Goal: Transaction & Acquisition: Subscribe to service/newsletter

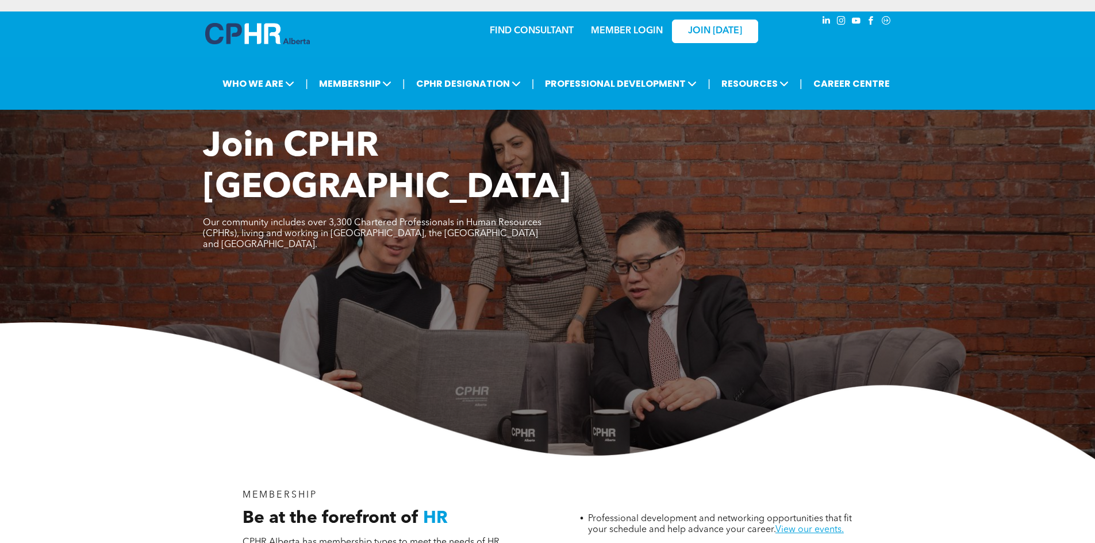
scroll to position [690, 0]
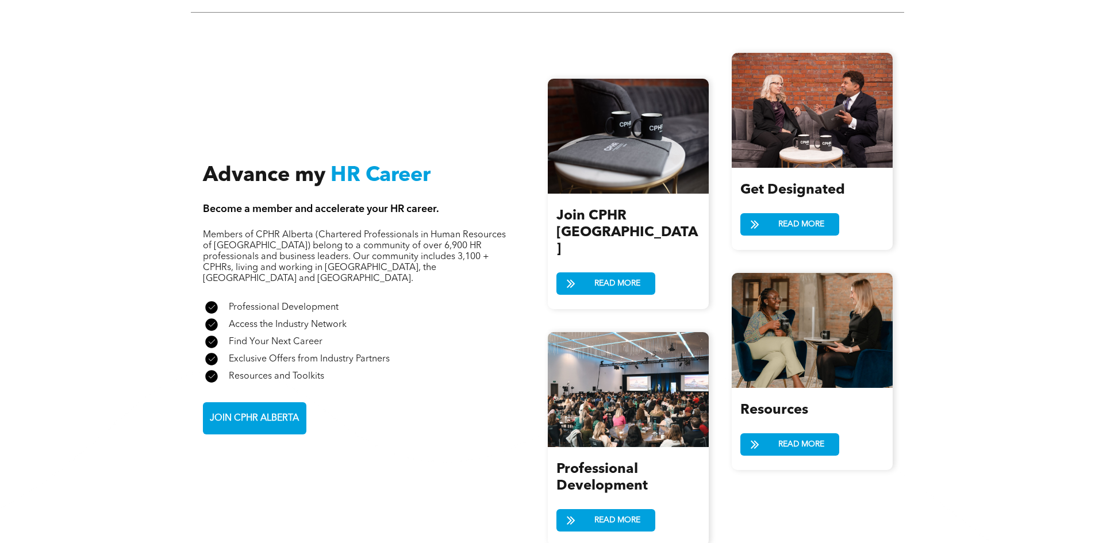
scroll to position [1323, 0]
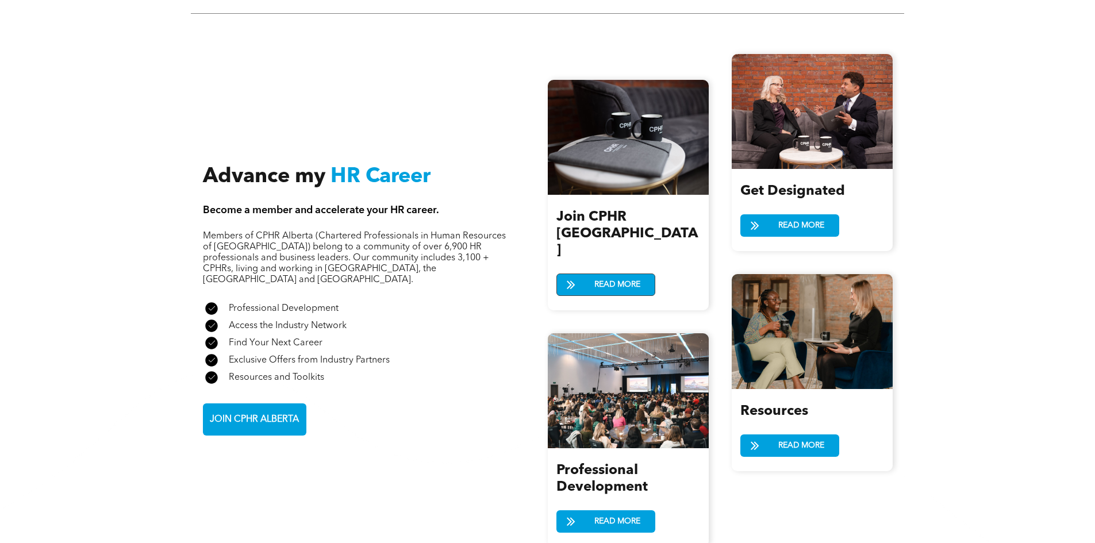
click at [603, 274] on span "READ MORE" at bounding box center [618, 284] width 54 height 21
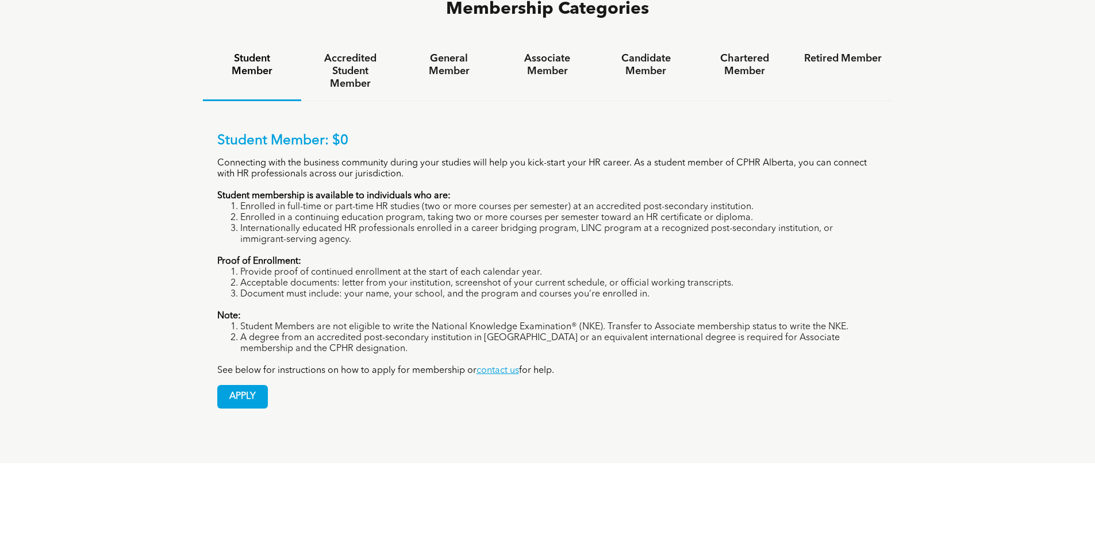
scroll to position [748, 0]
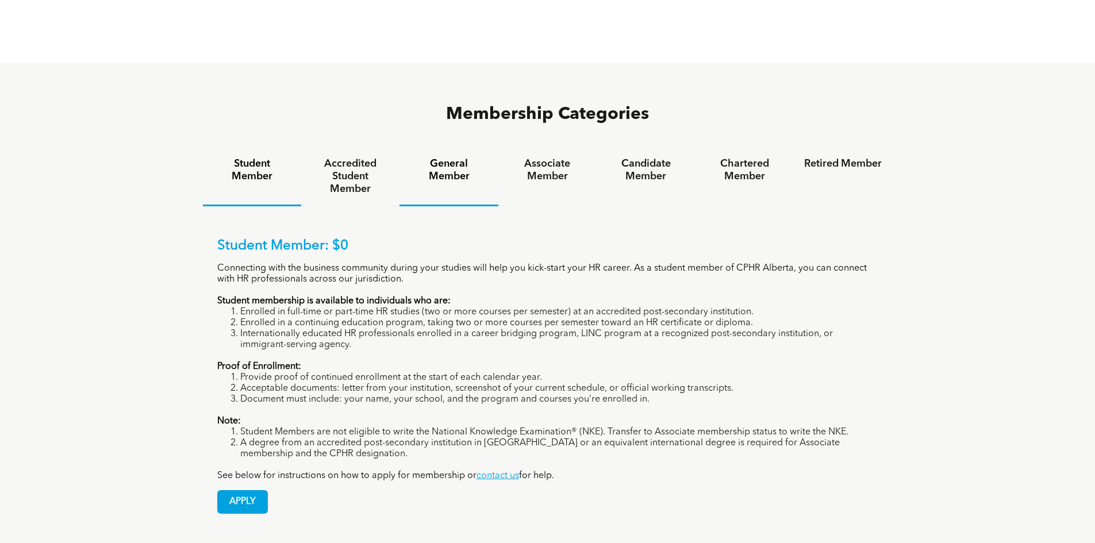
click at [420, 158] on h4 "General Member" at bounding box center [449, 170] width 78 height 25
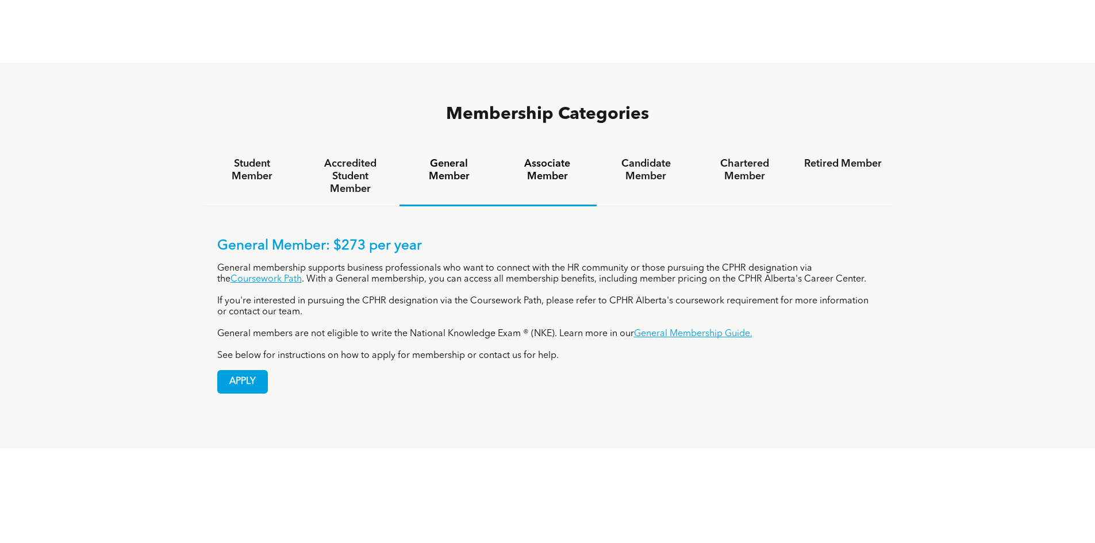
click at [535, 158] on h4 "Associate Member" at bounding box center [548, 170] width 78 height 25
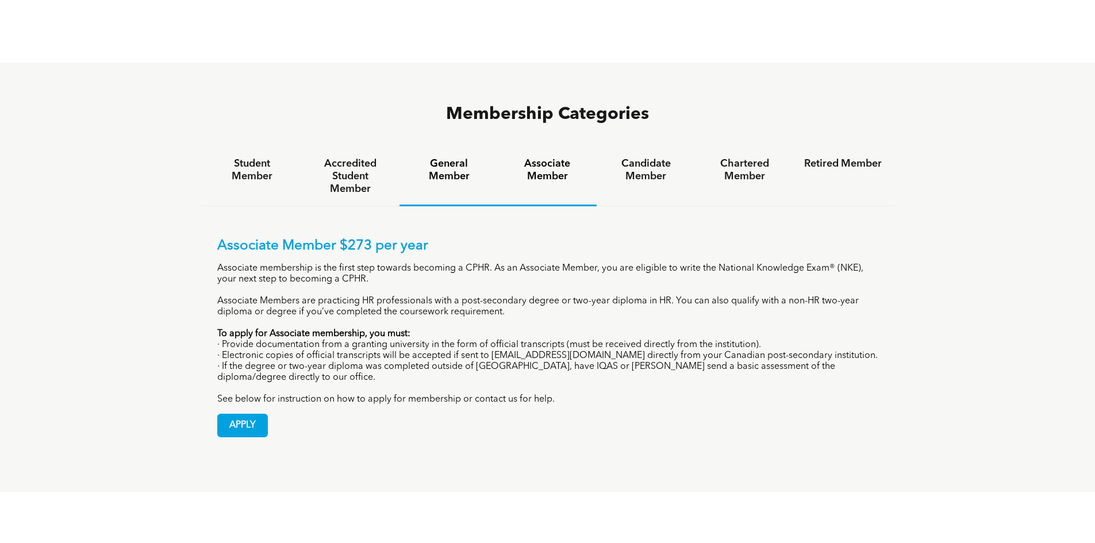
click at [447, 158] on h4 "General Member" at bounding box center [449, 170] width 78 height 25
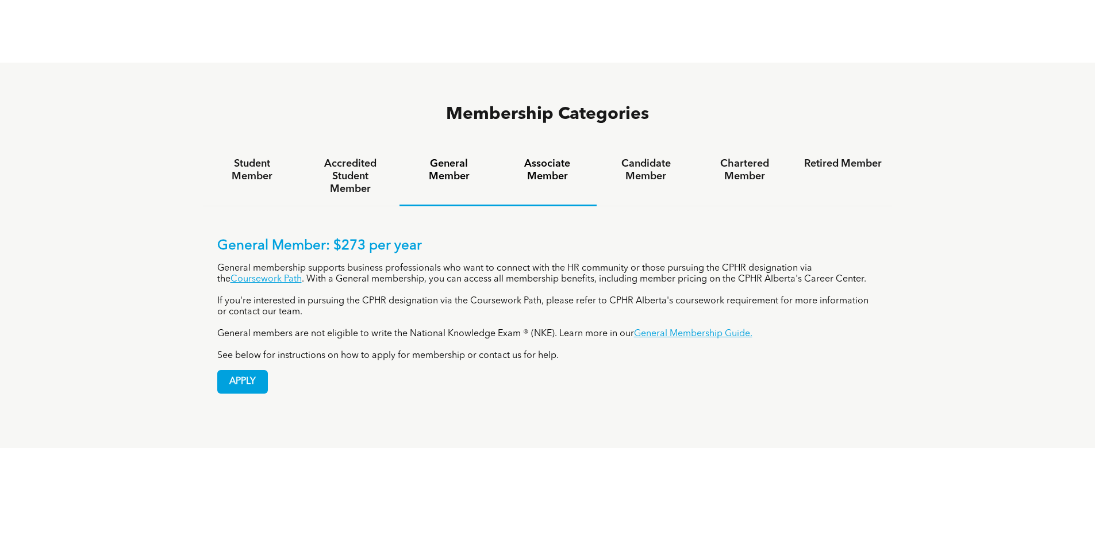
click at [553, 158] on h4 "Associate Member" at bounding box center [548, 170] width 78 height 25
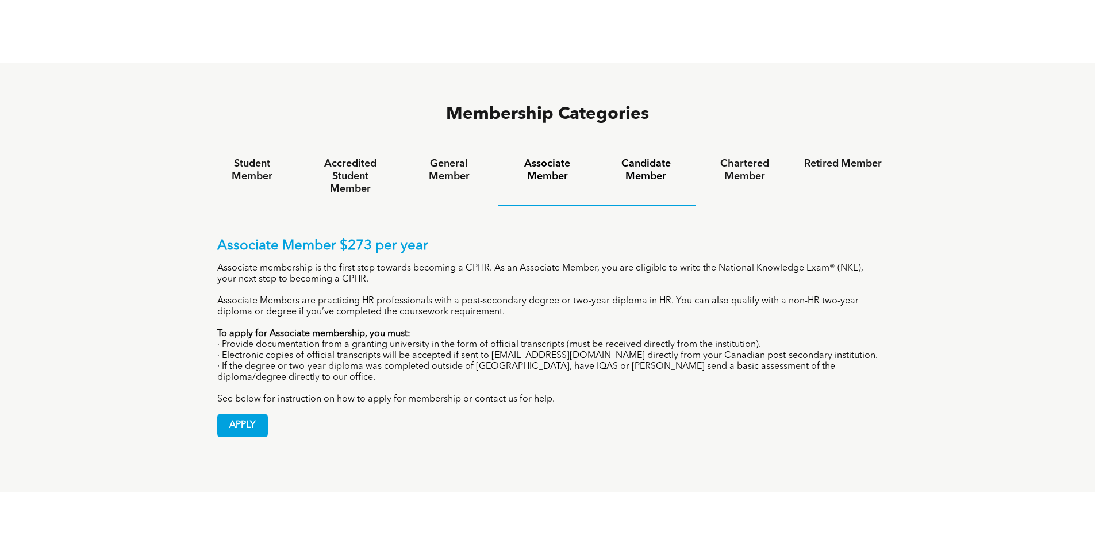
click at [633, 158] on h4 "Candidate Member" at bounding box center [646, 170] width 78 height 25
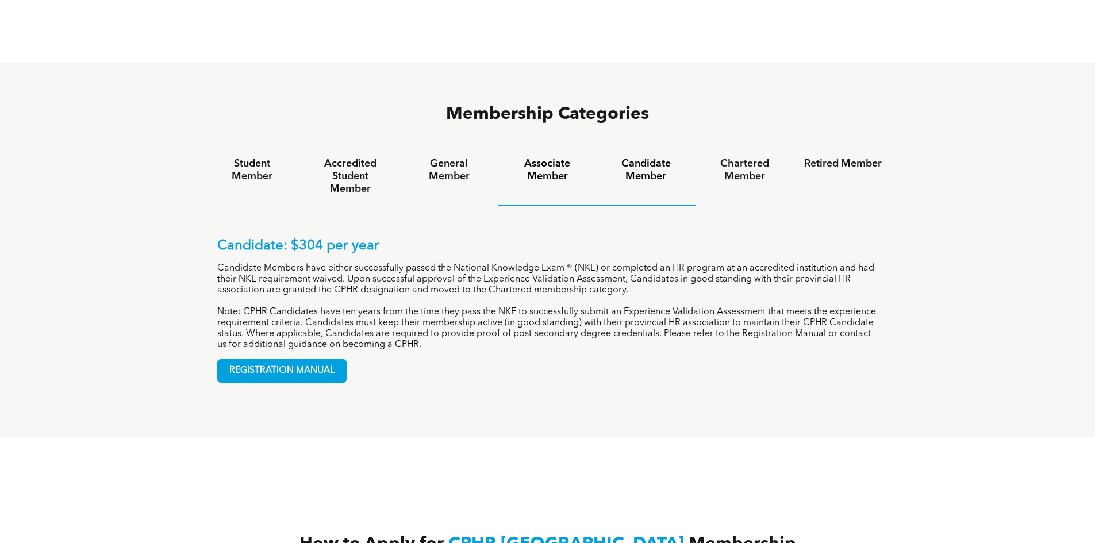
click at [552, 158] on h4 "Associate Member" at bounding box center [548, 170] width 78 height 25
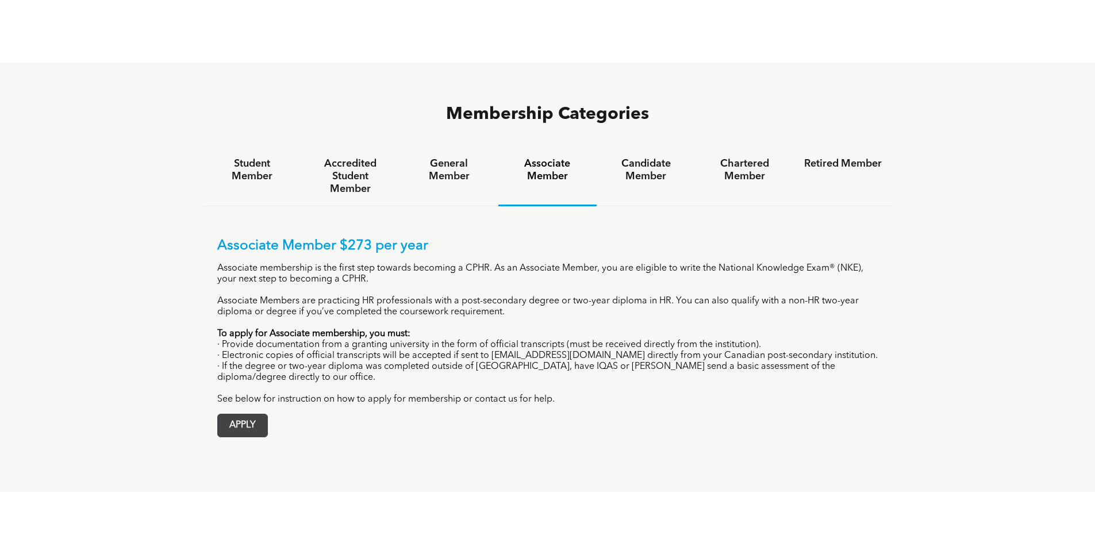
click at [239, 415] on span "APPLY" at bounding box center [242, 426] width 49 height 22
